Goal: Navigation & Orientation: Find specific page/section

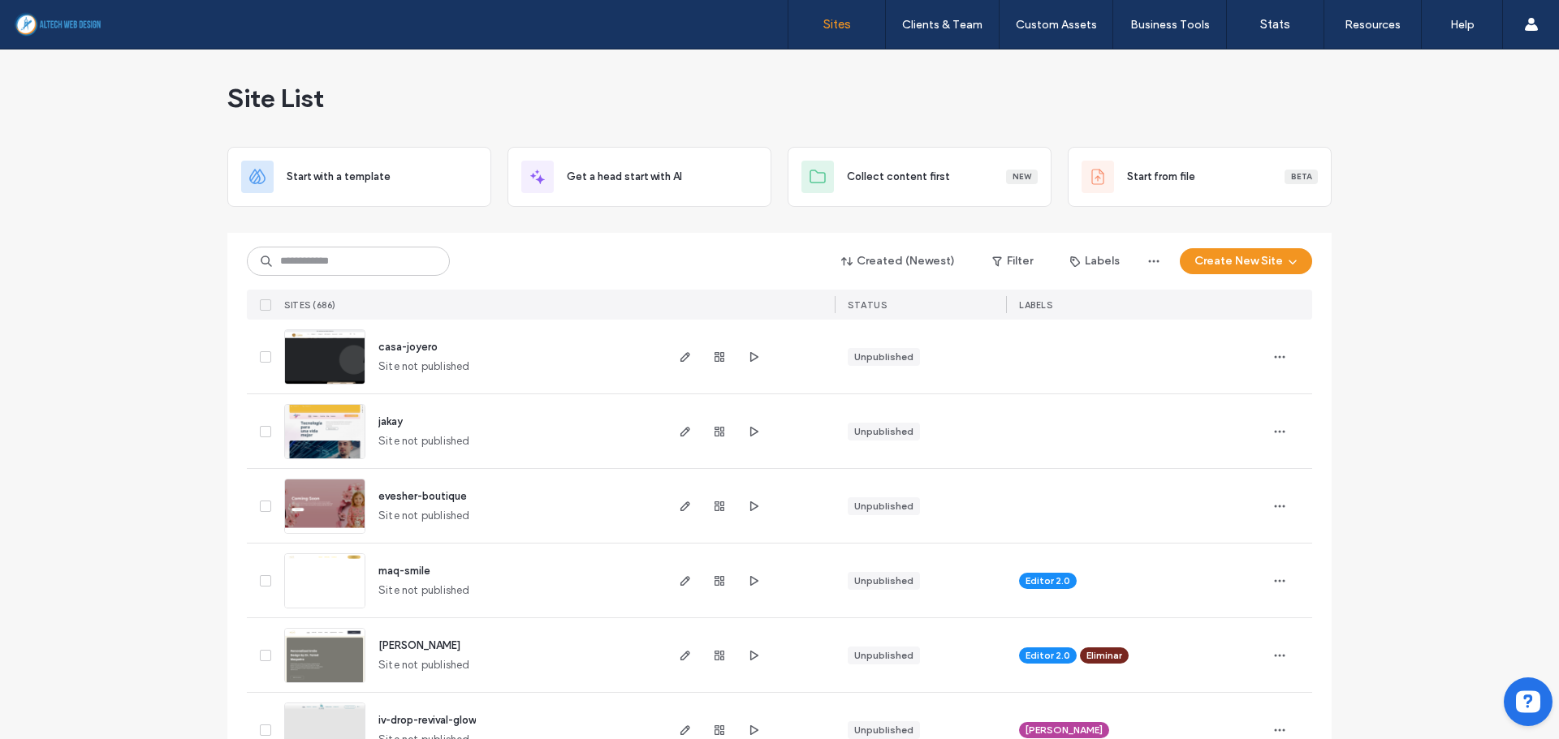
click at [391, 262] on input at bounding box center [348, 261] width 203 height 29
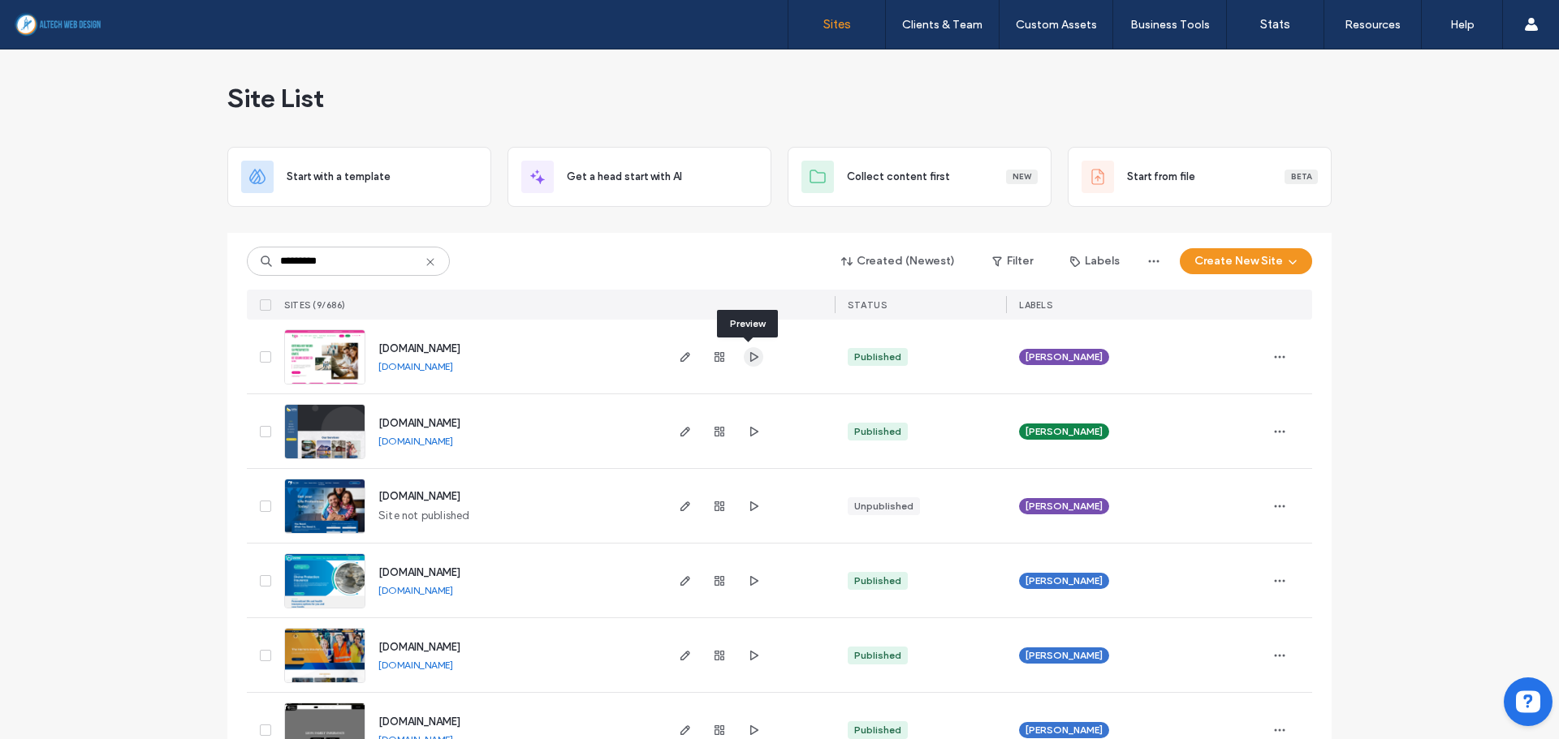
type input "*********"
click at [751, 356] on use "button" at bounding box center [754, 356] width 8 height 10
click at [752, 578] on icon "button" at bounding box center [753, 581] width 13 height 13
drag, startPoint x: 22, startPoint y: 242, endPoint x: -415, endPoint y: 209, distance: 438.0
click at [0, 209] on html ".wqwq-1{fill:#231f20;} .cls-1q, .cls-2q { fill-rule: evenodd; } .cls-2q { fill:…" at bounding box center [779, 369] width 1559 height 739
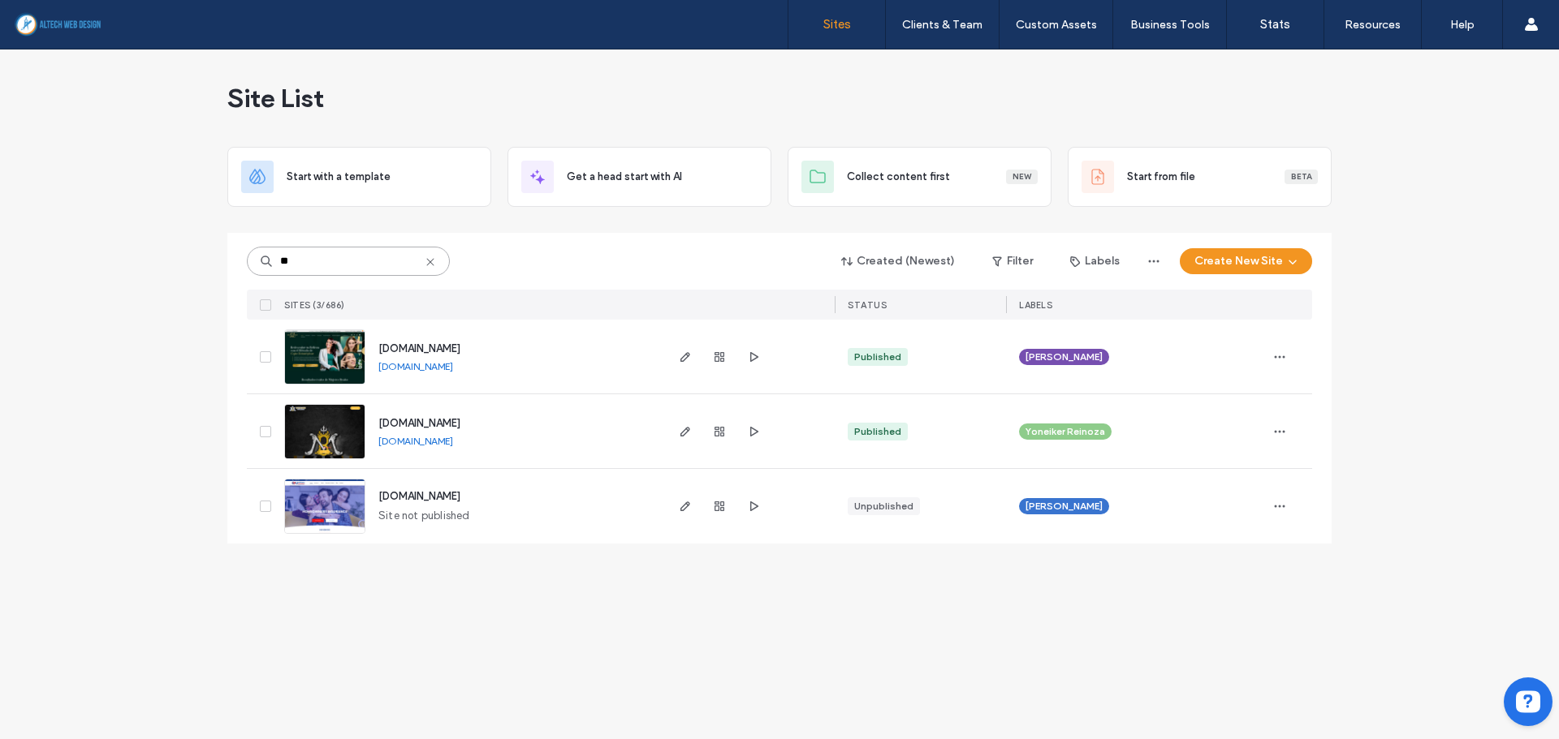
type input "**"
click at [451, 444] on link "[DOMAIN_NAME]" at bounding box center [415, 441] width 75 height 12
drag, startPoint x: 541, startPoint y: 439, endPoint x: 506, endPoint y: 446, distance: 36.3
click at [506, 446] on div "[DOMAIN_NAME] [DOMAIN_NAME]" at bounding box center [513, 431] width 297 height 74
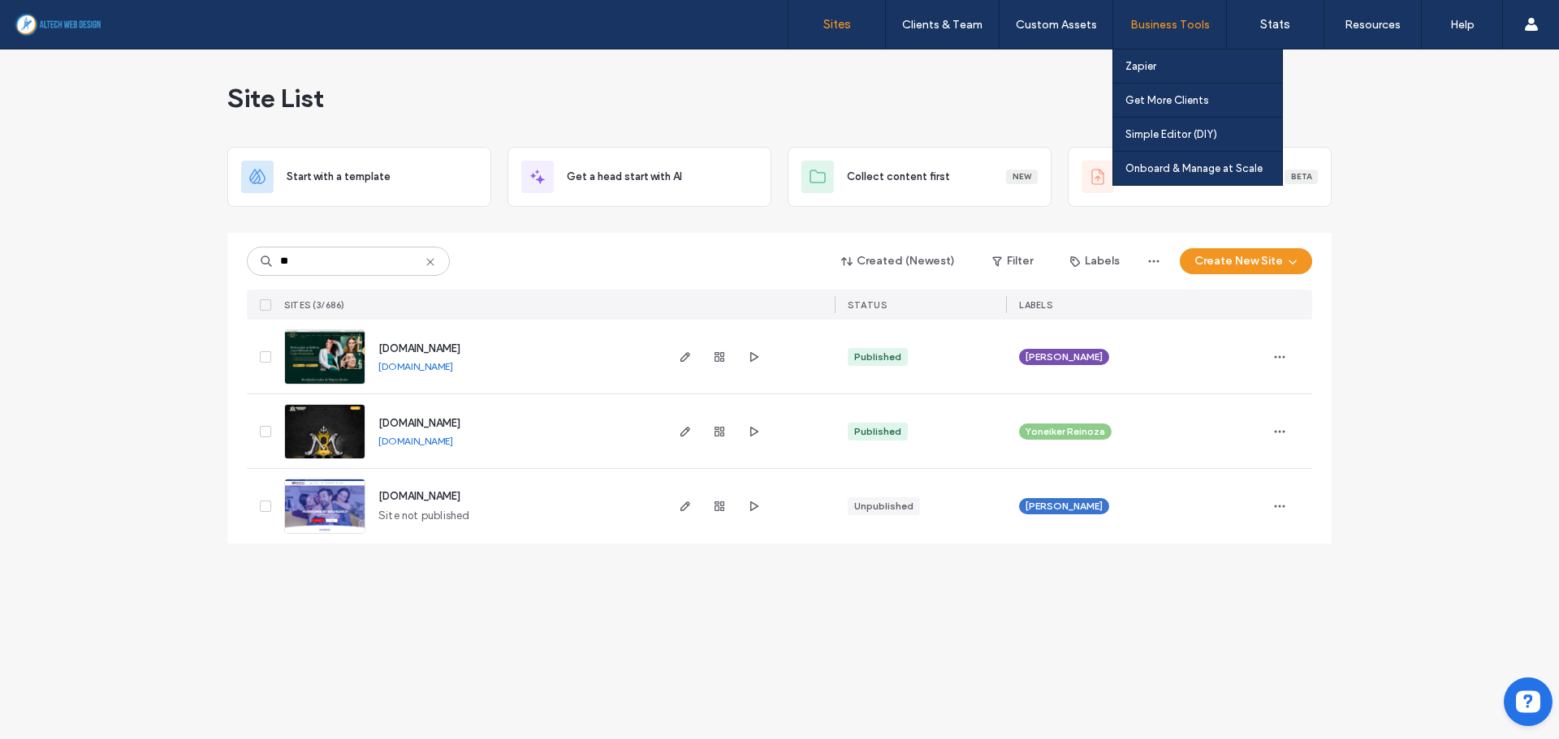
copy div "[DOMAIN_NAME]"
